Goal: Feedback & Contribution: Contribute content

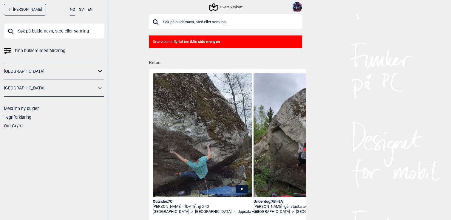
click at [170, 20] on input "text" at bounding box center [225, 22] width 153 height 16
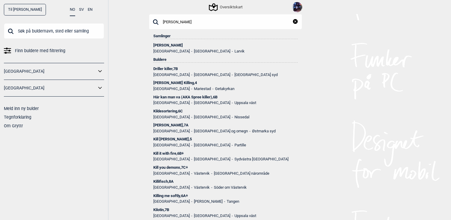
type input "[PERSON_NAME]"
click at [164, 123] on div "Kilen , 7A" at bounding box center [225, 125] width 144 height 4
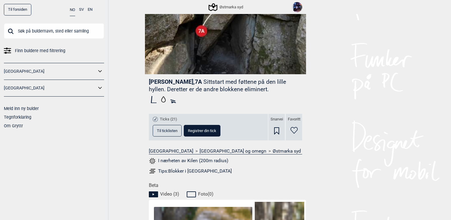
scroll to position [162, 0]
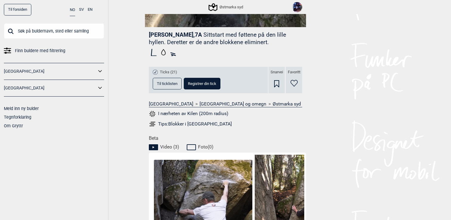
click at [204, 85] on span "Registrer din tick" at bounding box center [202, 84] width 28 height 4
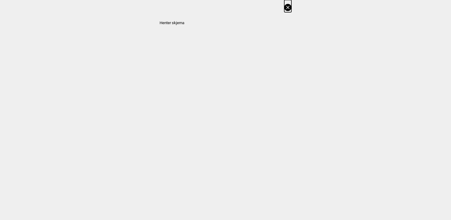
select select "384"
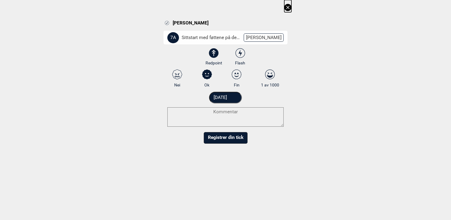
click at [240, 73] on icon at bounding box center [236, 75] width 11 height 10
click at [239, 77] on input "Fin" at bounding box center [237, 79] width 4 height 4
radio input "true"
click at [254, 112] on textarea at bounding box center [225, 116] width 116 height 19
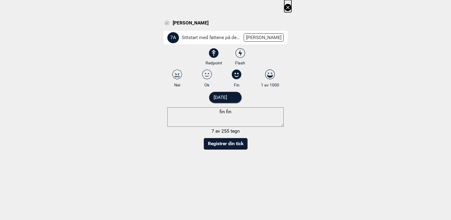
type textarea "fin fin"
click at [226, 144] on button "Registrer din tick" at bounding box center [226, 144] width 44 height 12
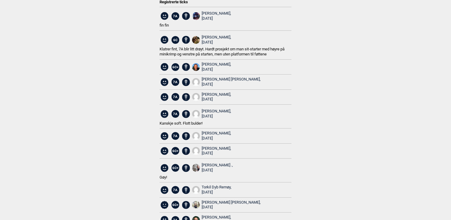
scroll to position [0, 0]
